Goal: Browse casually

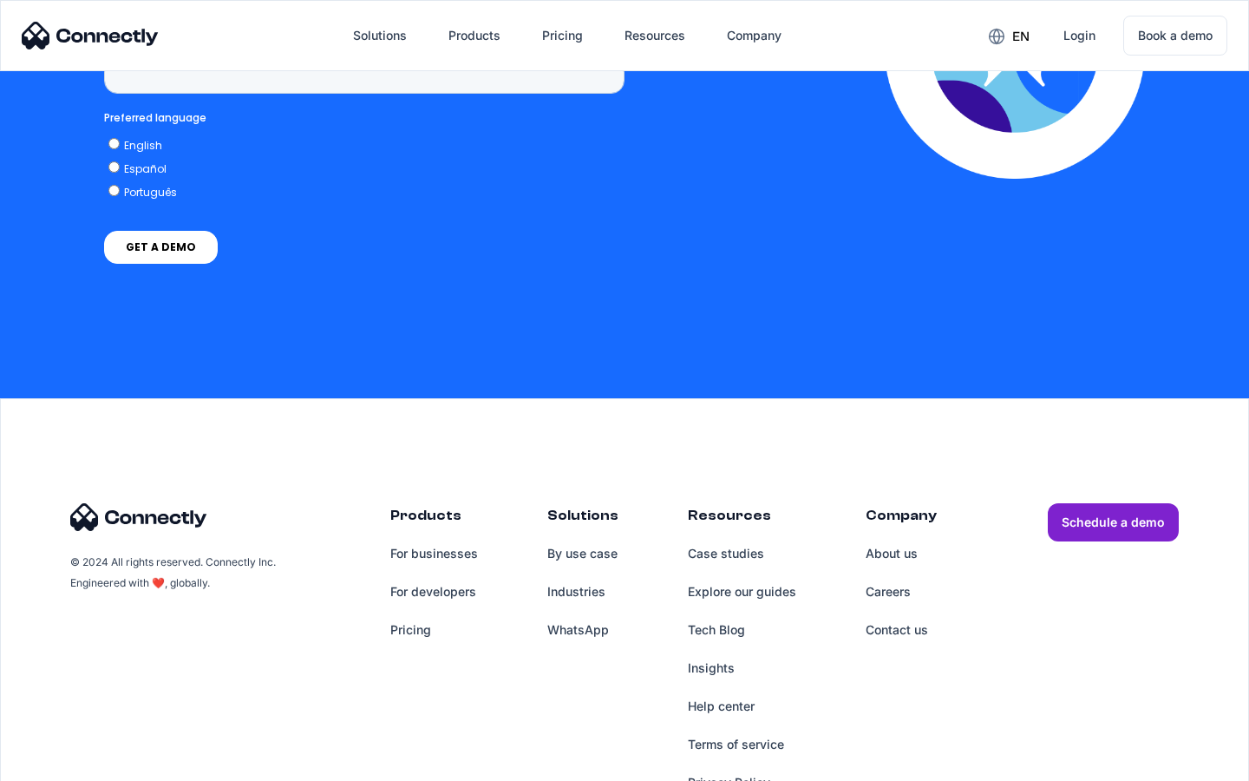
scroll to position [7151, 0]
